Goal: Task Accomplishment & Management: Complete application form

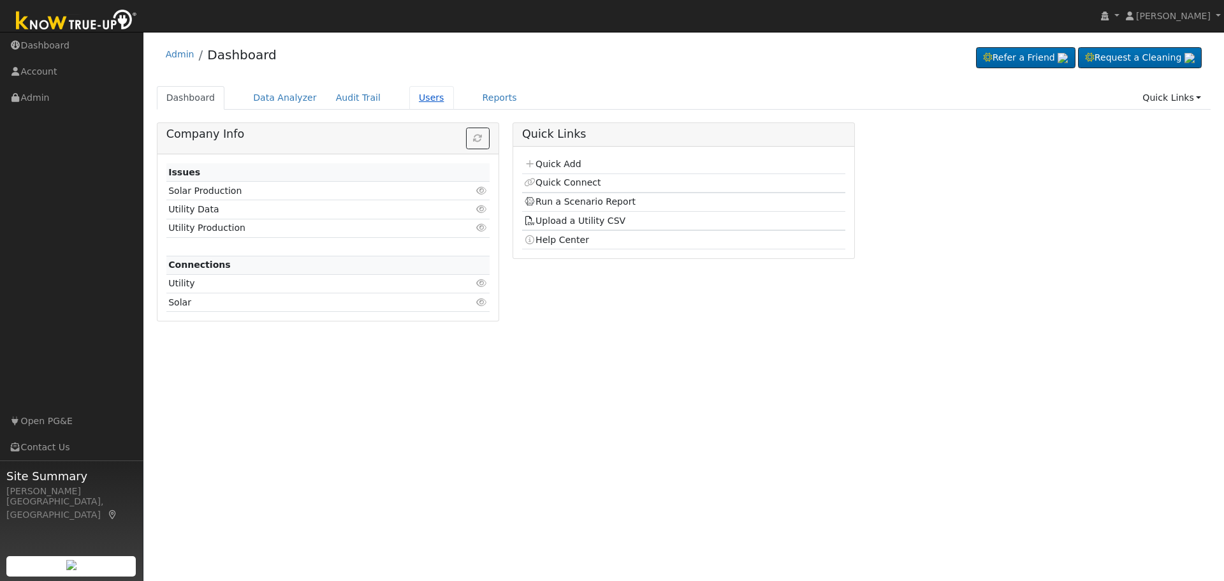
click at [409, 103] on link "Users" at bounding box center [431, 98] width 45 height 24
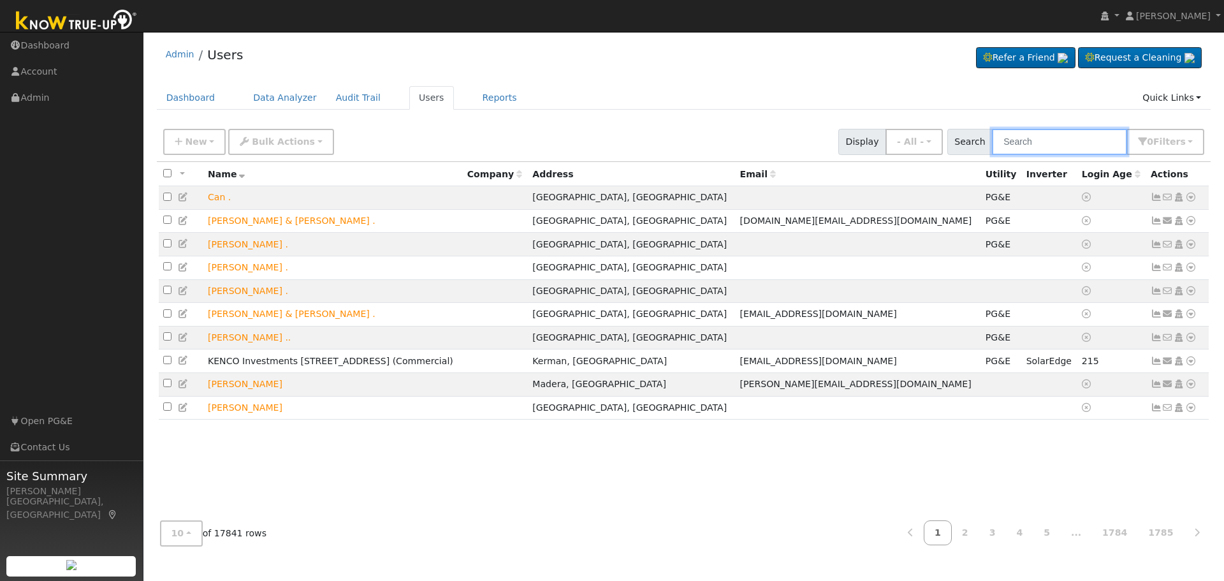
click at [1079, 144] on input "text" at bounding box center [1059, 142] width 135 height 26
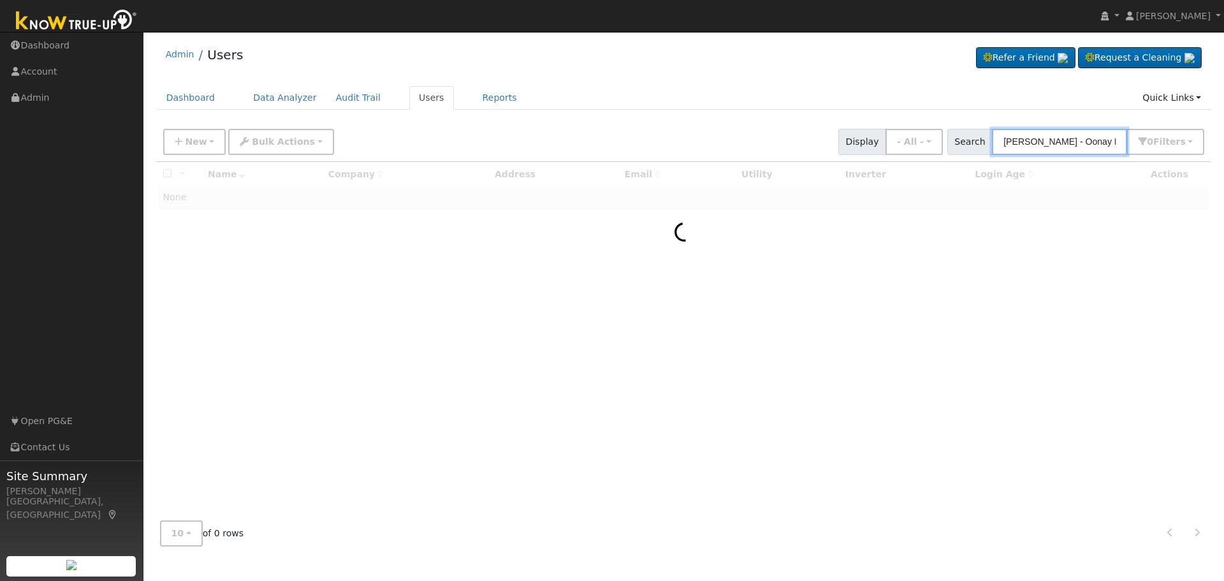
scroll to position [0, 3]
type input "Jesse Leyva - Oonay Nation"
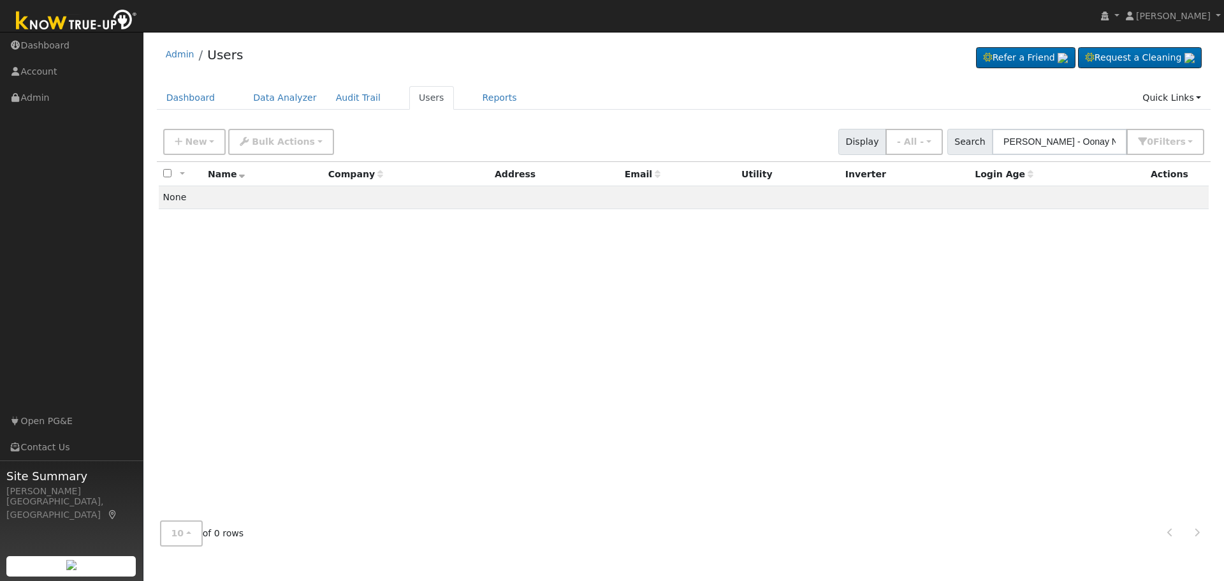
click at [451, 127] on div "New Add User Quick Add Quick Connect Quick Convert Lead Bulk Actions Send Email…" at bounding box center [684, 139] width 1046 height 31
click at [1195, 97] on link "Quick Links" at bounding box center [1171, 98] width 78 height 24
click at [1139, 128] on link "Quick Add" at bounding box center [1145, 125] width 129 height 18
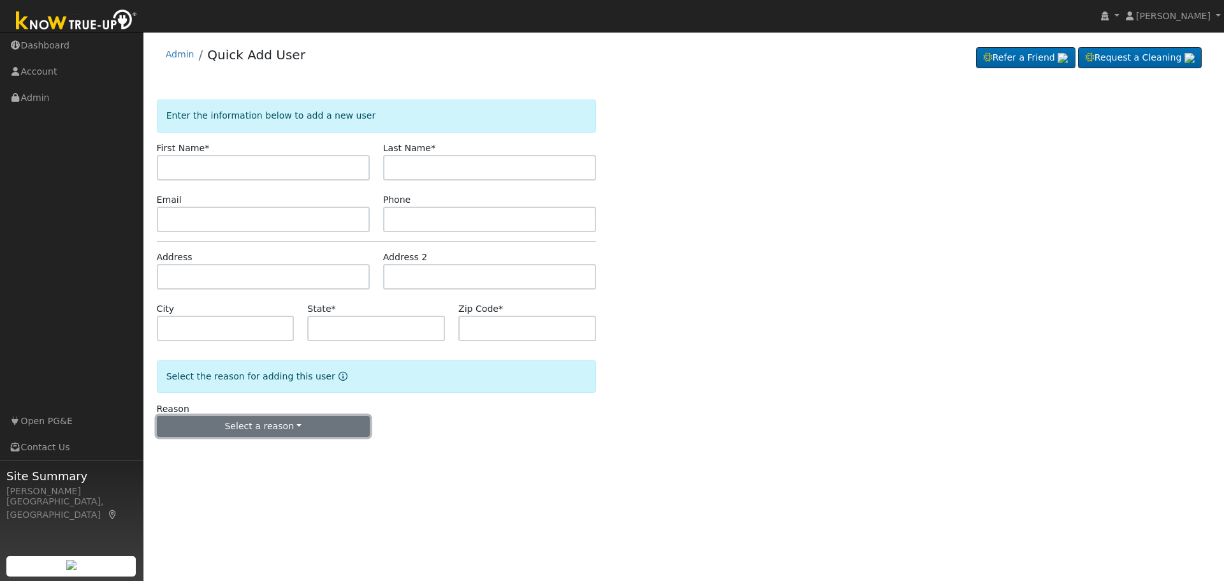
click at [293, 433] on button "Select a reason" at bounding box center [263, 427] width 213 height 22
click at [213, 455] on link "New lead" at bounding box center [227, 453] width 141 height 18
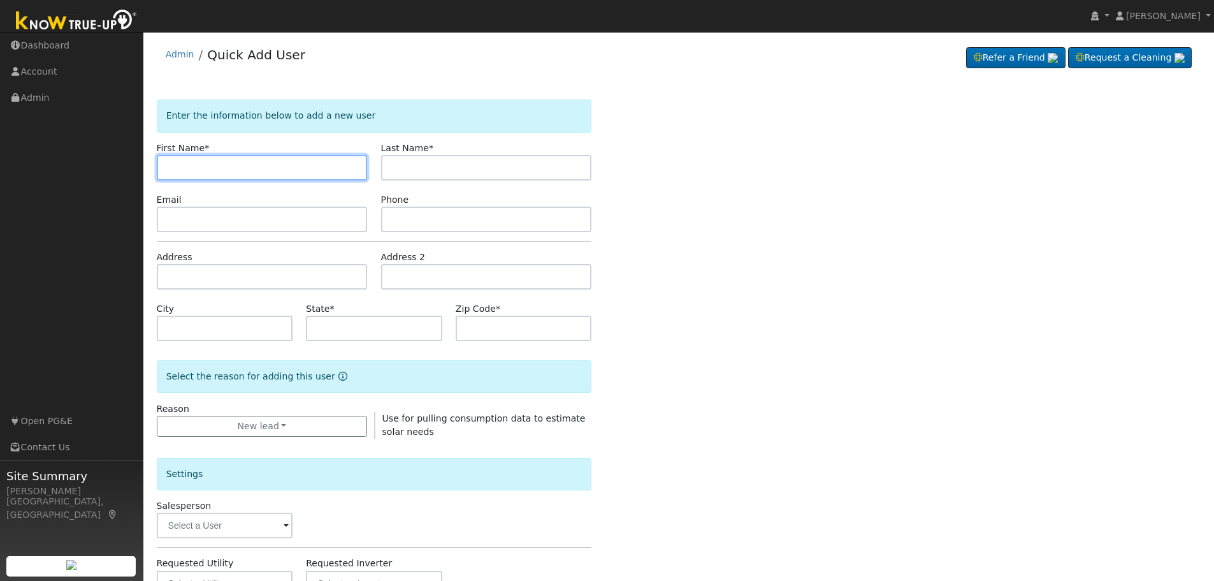
click at [242, 171] on input "text" at bounding box center [262, 167] width 211 height 25
click at [205, 171] on input "text" at bounding box center [262, 167] width 211 height 25
type input "Jesse"
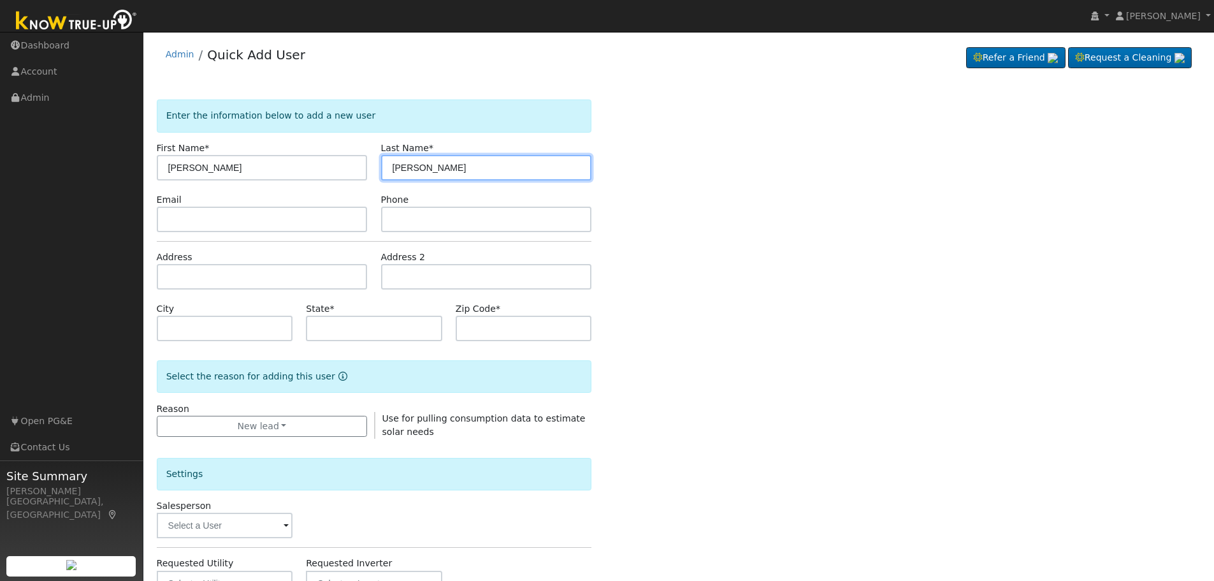
type input "Leyva"
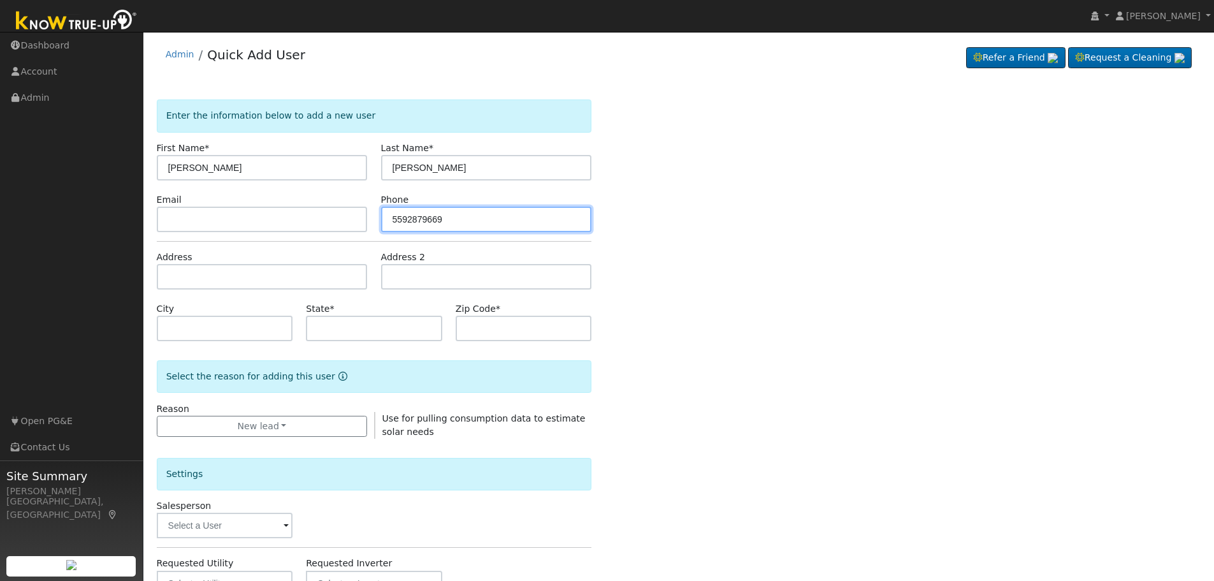
type input "5592879669"
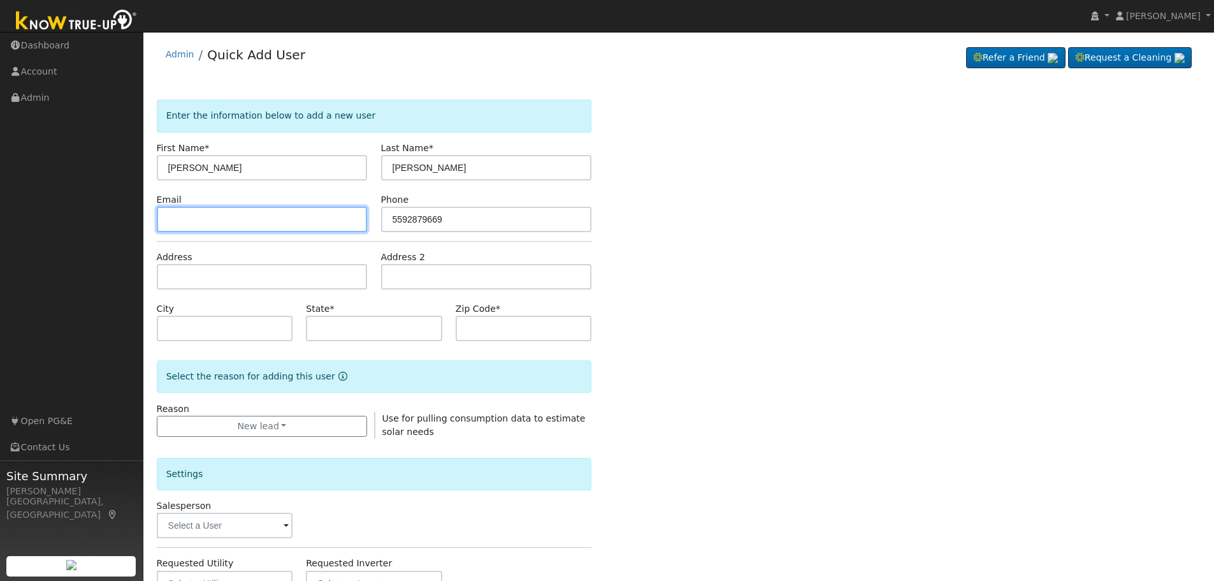
click at [214, 219] on input "text" at bounding box center [262, 218] width 211 height 25
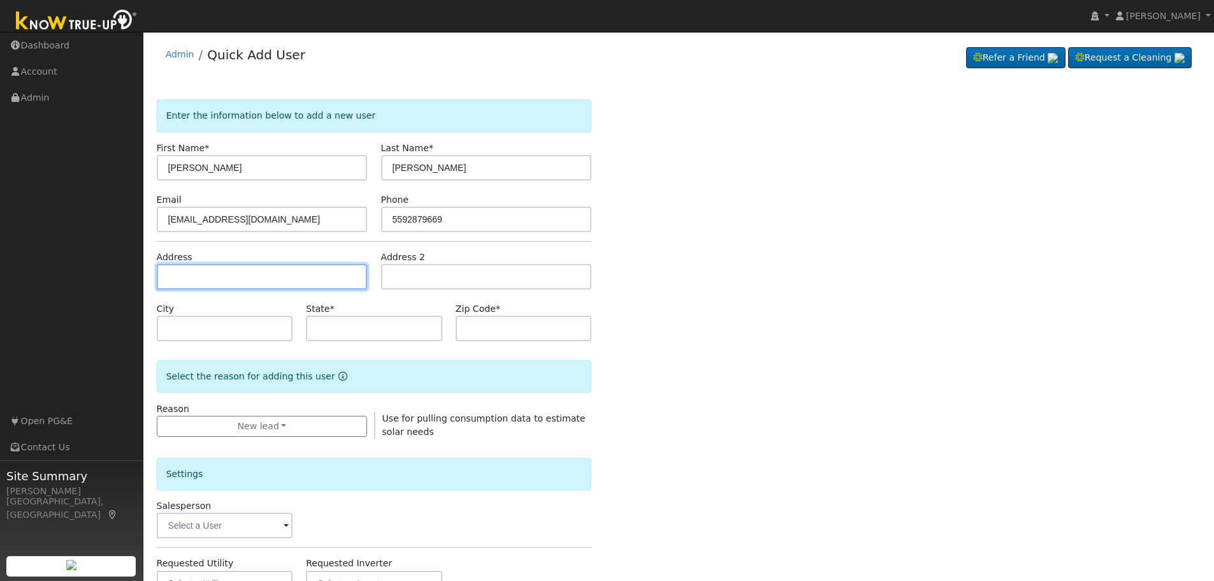
click at [228, 278] on input "text" at bounding box center [262, 276] width 211 height 25
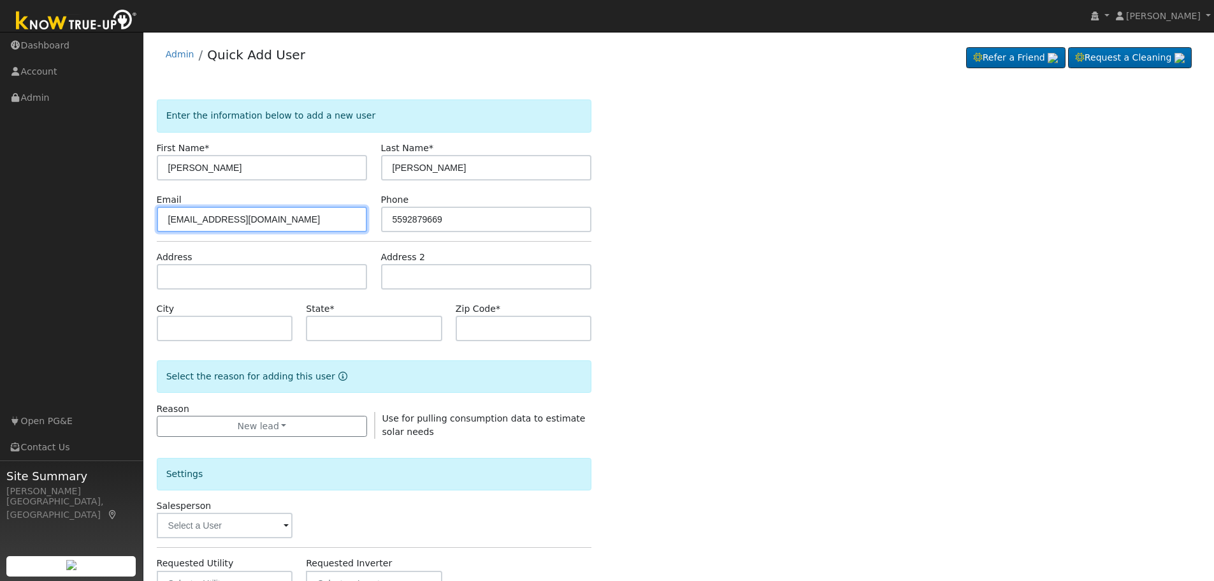
click at [208, 223] on input "[EMAIL_ADDRESS][DOMAIN_NAME]" at bounding box center [262, 218] width 211 height 25
type input "jessie.leyva@sysco.com"
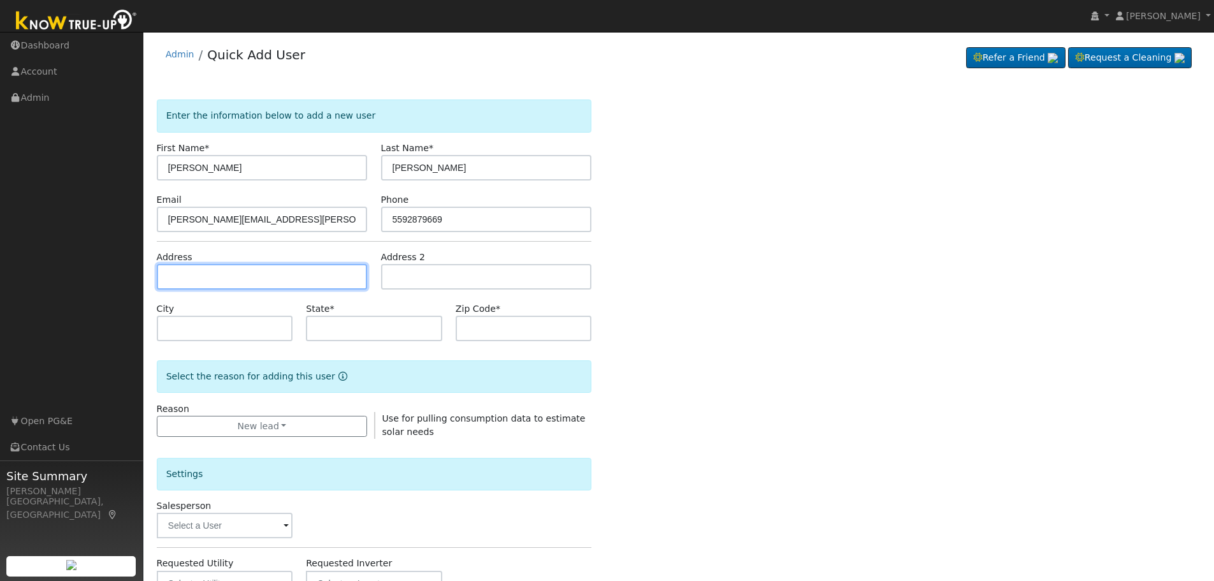
click at [221, 281] on input "text" at bounding box center [262, 276] width 211 height 25
type input "46727 Oonay Nation Road"
type input "Coarsegold"
type input "CA"
type input "93614"
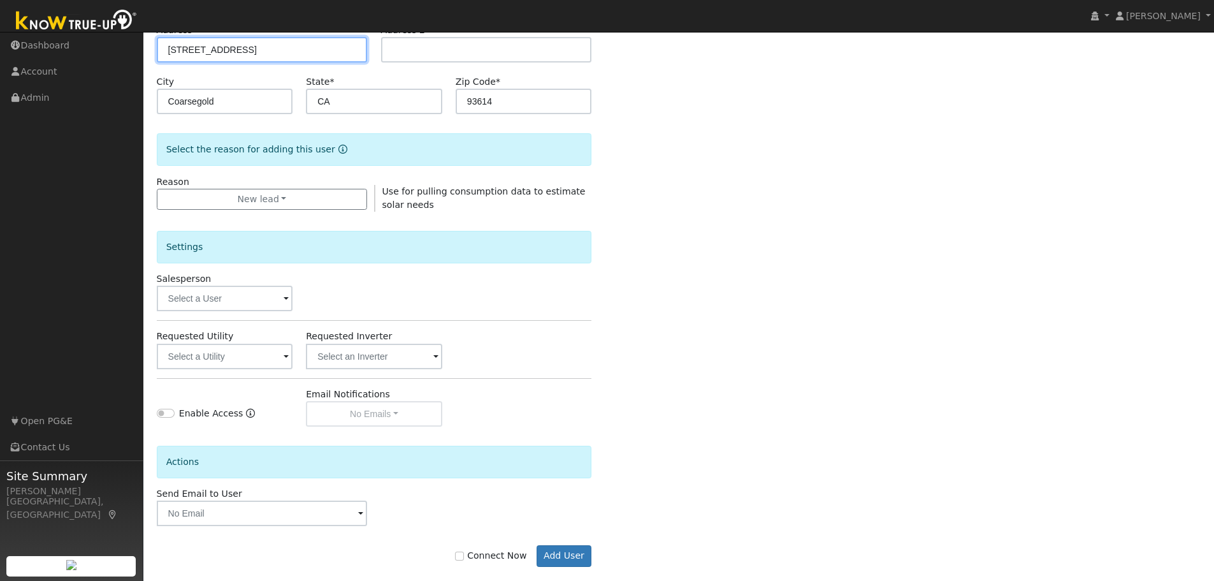
scroll to position [245, 0]
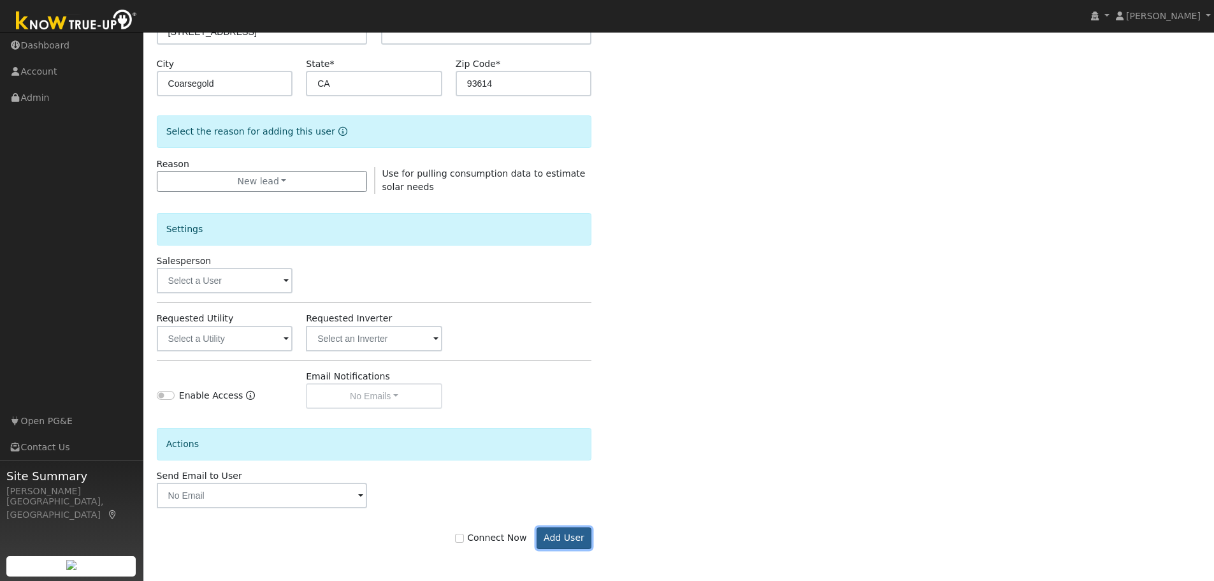
click at [568, 539] on button "Add User" at bounding box center [564, 538] width 55 height 22
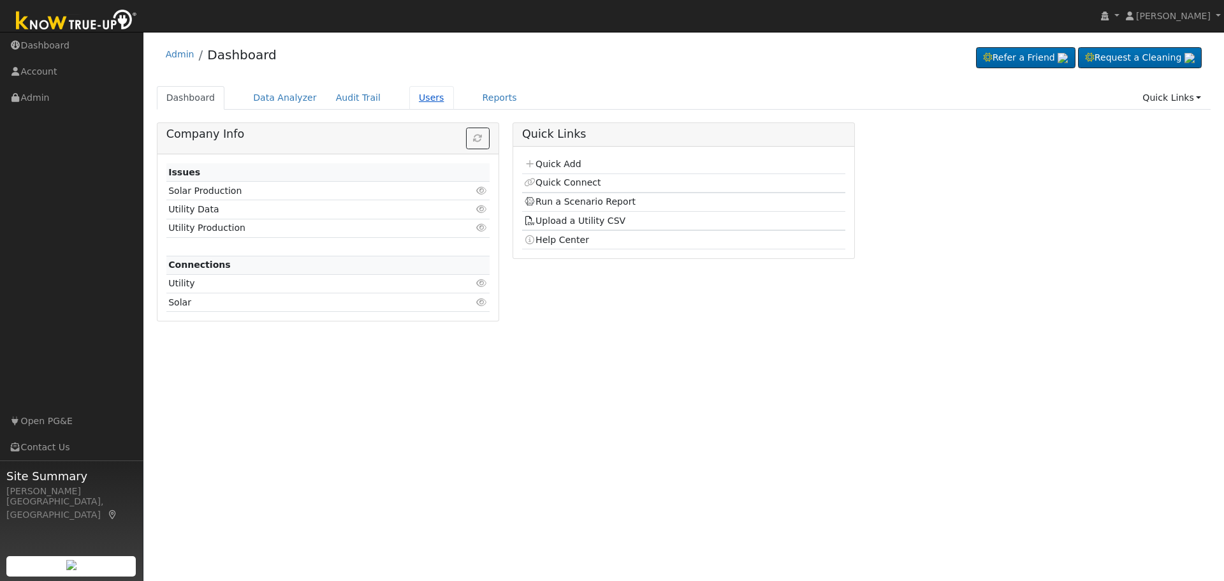
click at [409, 101] on link "Users" at bounding box center [431, 98] width 45 height 24
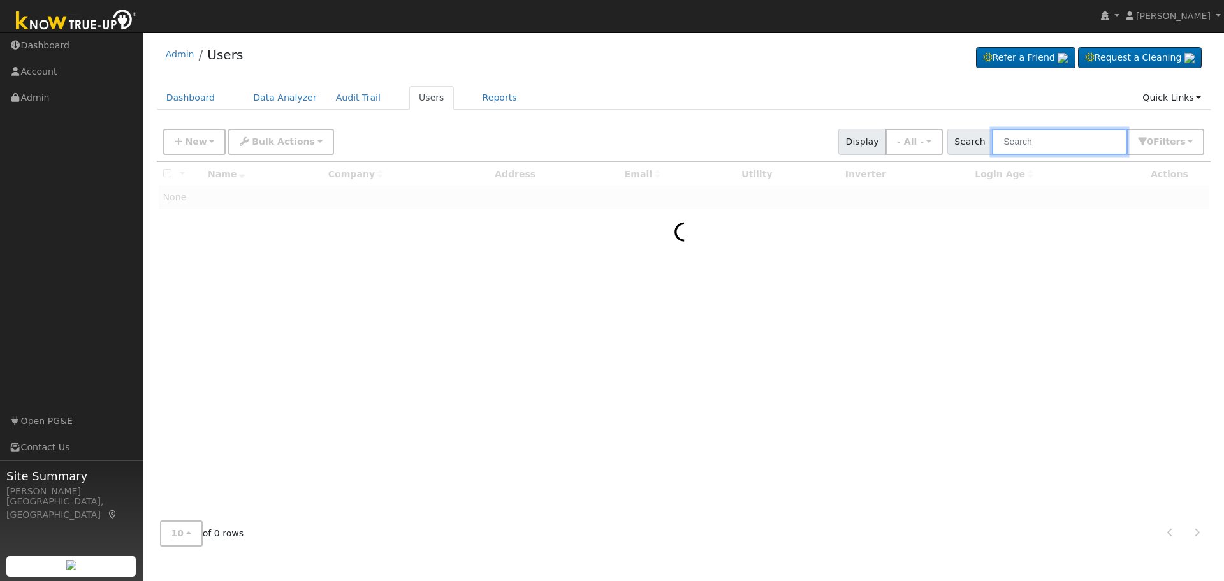
click at [1053, 147] on input "text" at bounding box center [1059, 142] width 135 height 26
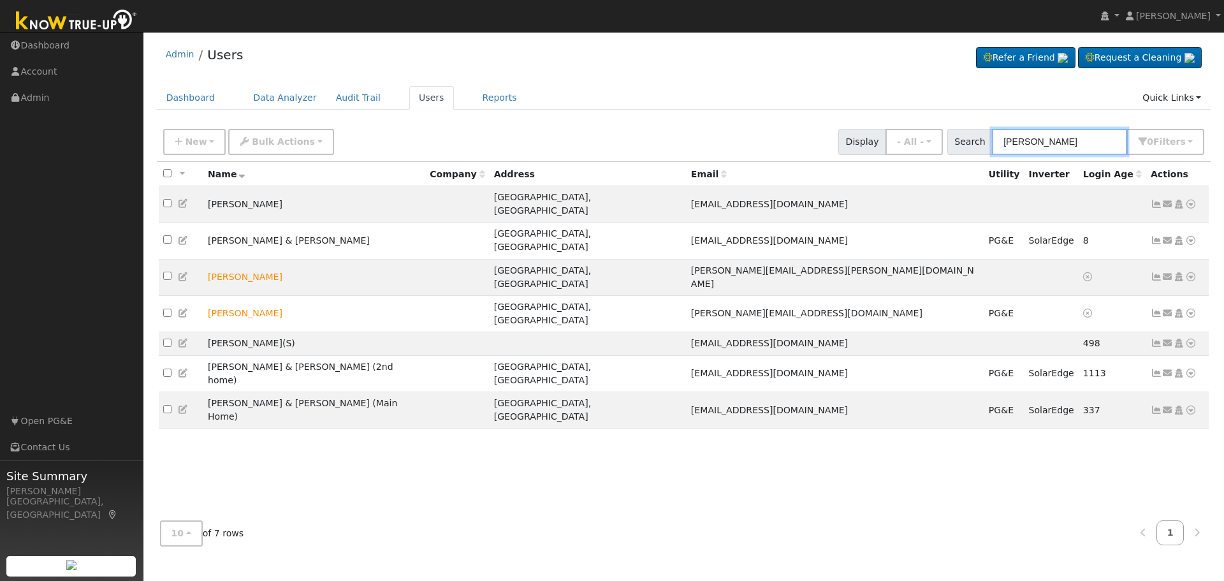
type input "[PERSON_NAME]"
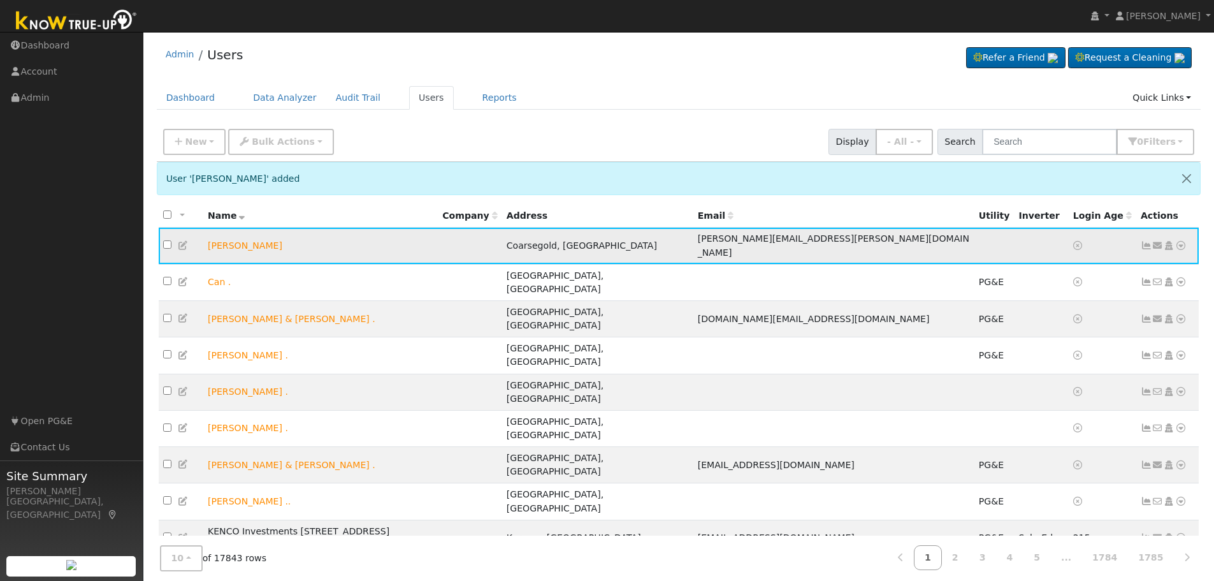
click at [1169, 241] on icon at bounding box center [1168, 245] width 11 height 9
